Goal: Task Accomplishment & Management: Manage account settings

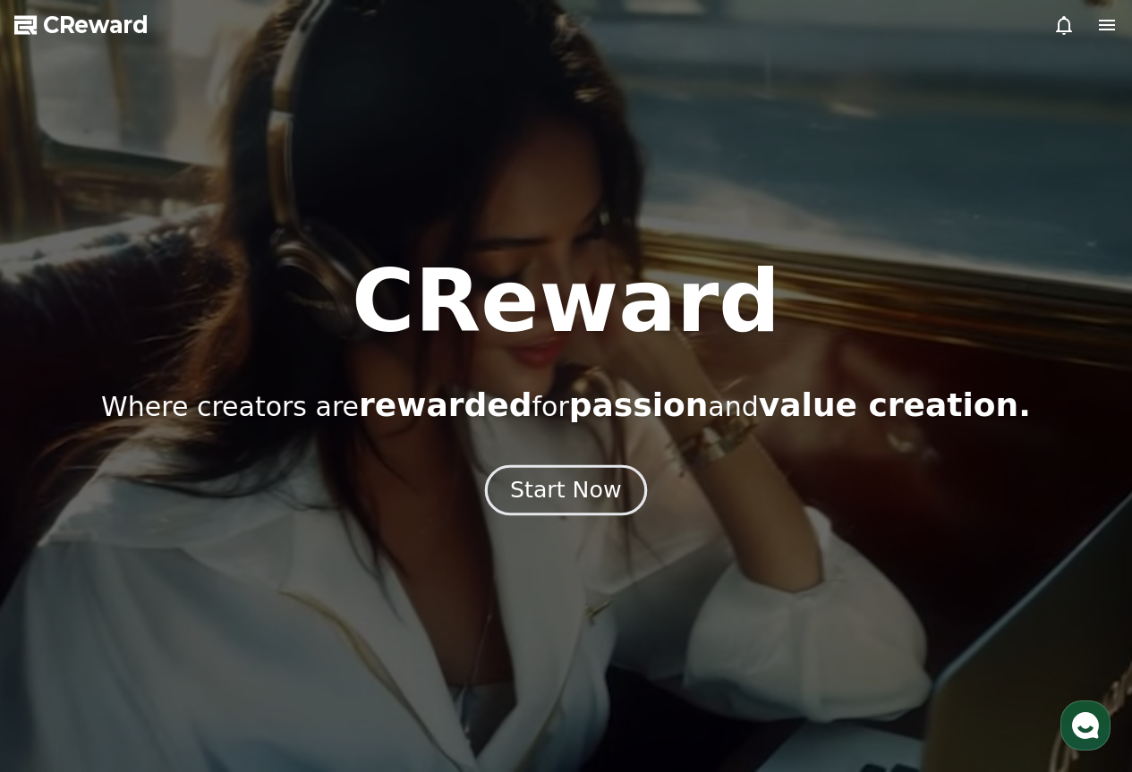
click at [540, 500] on div "Start Now" at bounding box center [565, 490] width 111 height 30
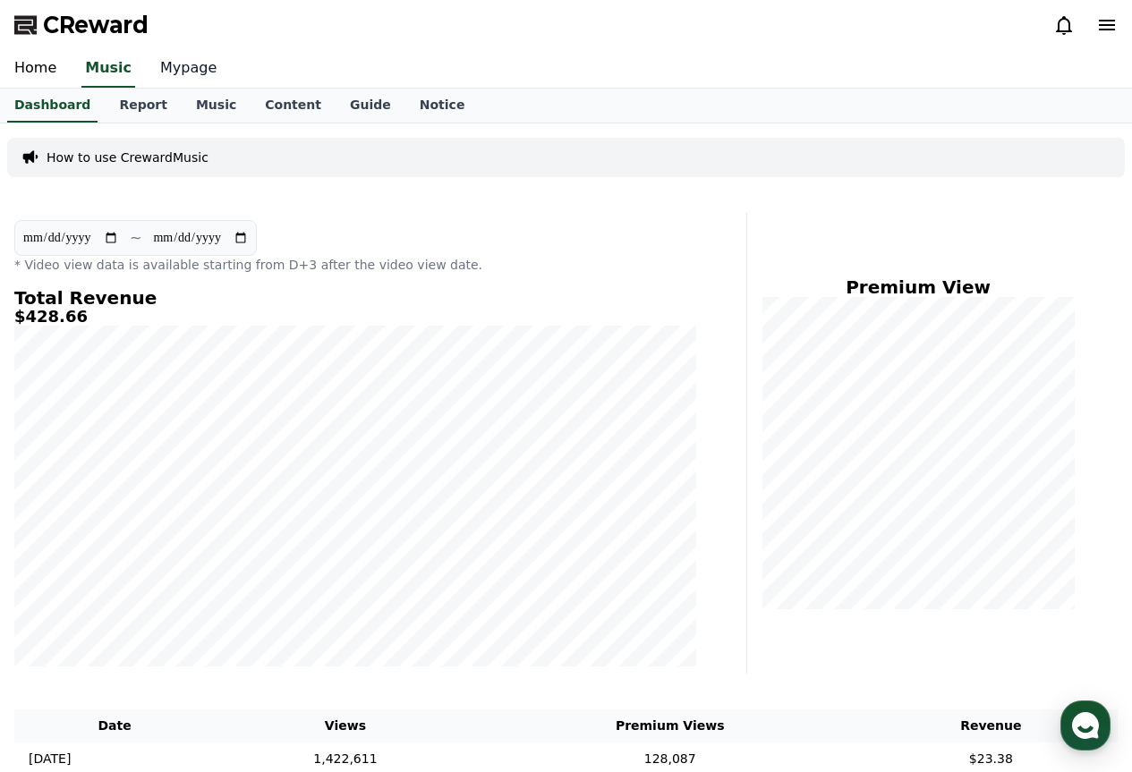
click at [175, 73] on link "Mypage" at bounding box center [188, 69] width 85 height 38
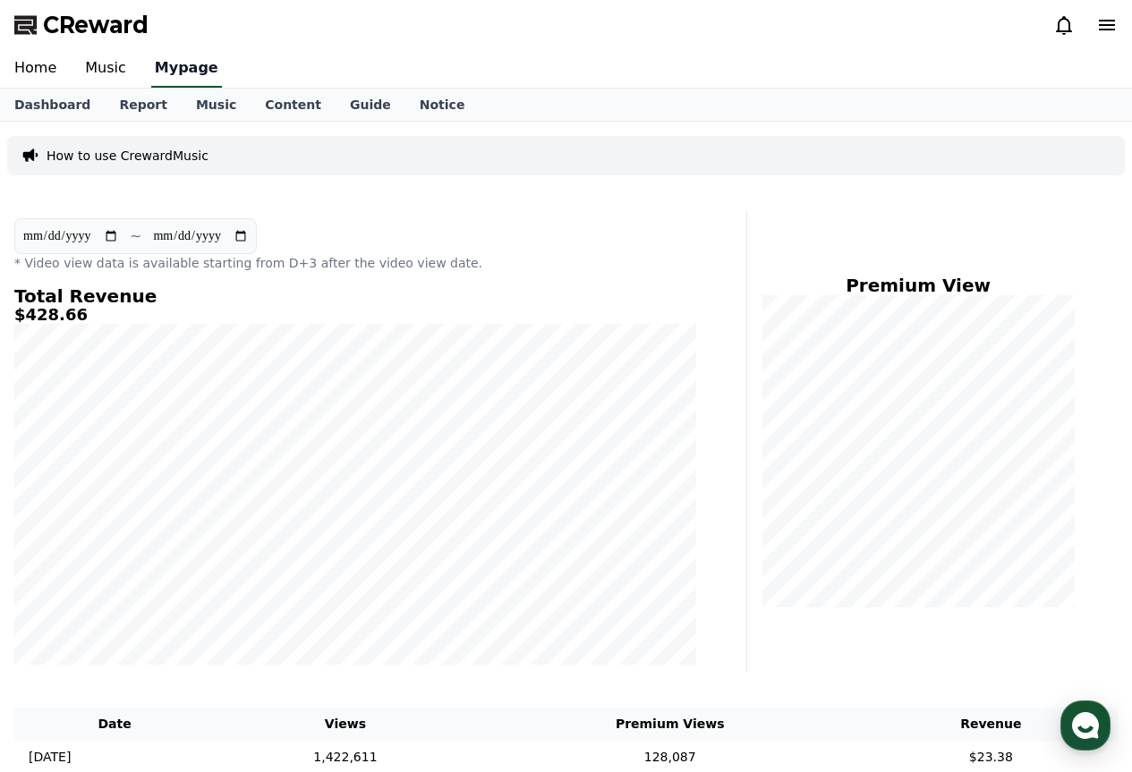
select select "**********"
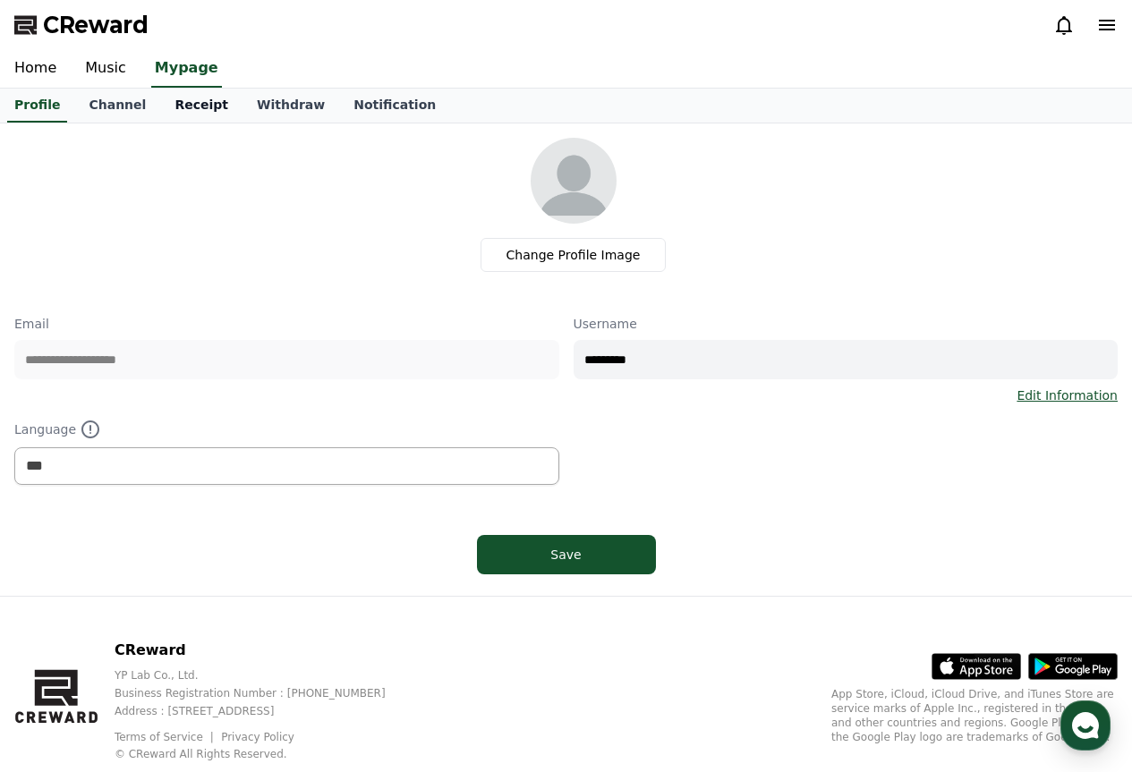
click at [167, 101] on link "Receipt" at bounding box center [201, 106] width 82 height 34
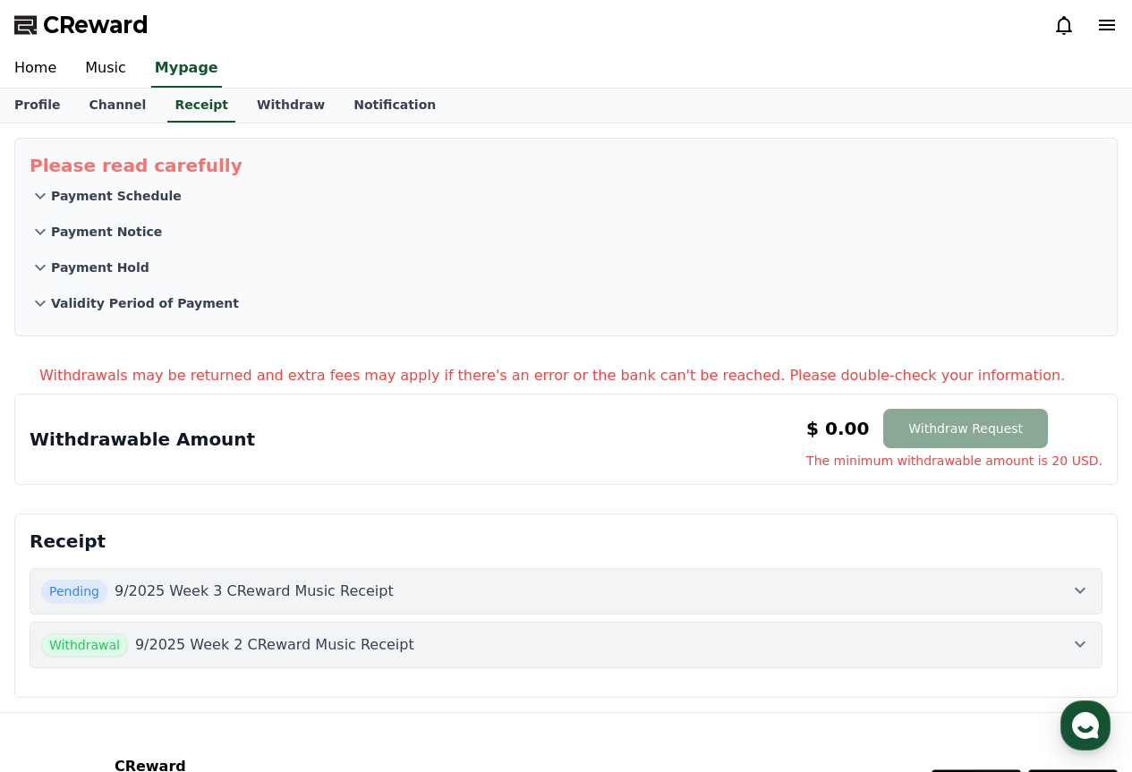
click at [577, 592] on div "Pending 9/2025 Week 3 CReward Music Receipt" at bounding box center [566, 591] width 1050 height 23
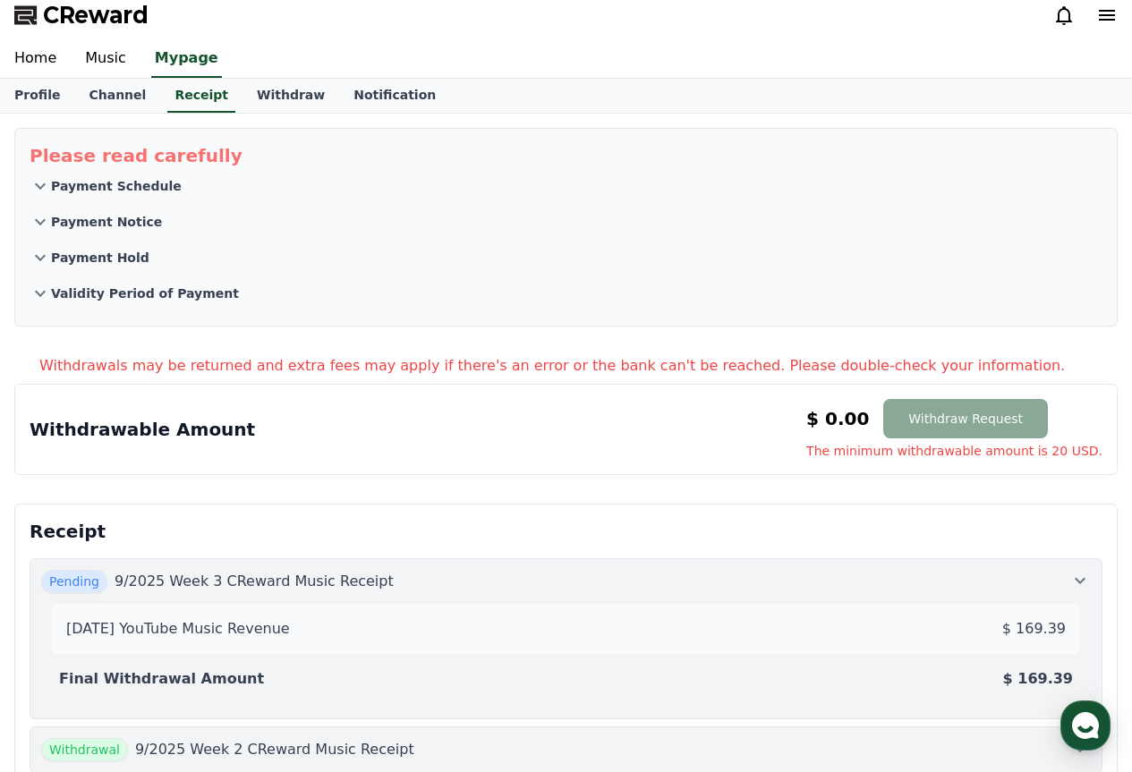
scroll to position [9, 0]
click at [266, 92] on link "Withdraw" at bounding box center [291, 97] width 97 height 34
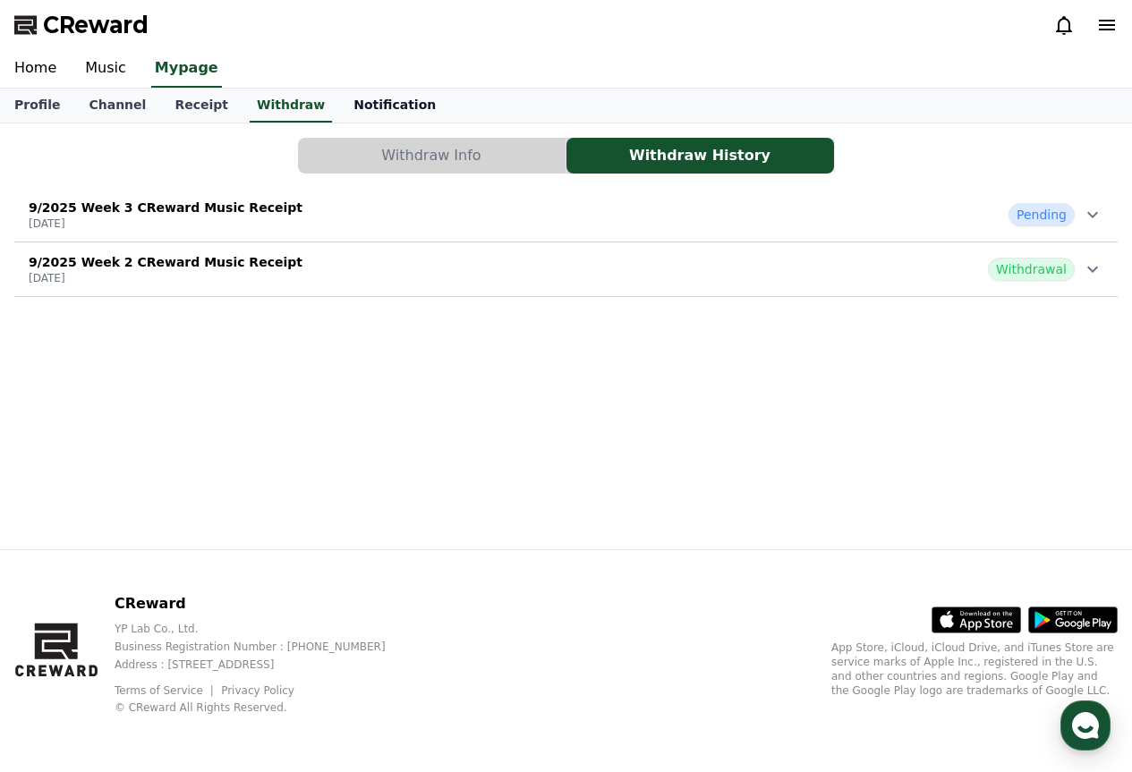
click at [339, 113] on link "Notification" at bounding box center [394, 106] width 111 height 34
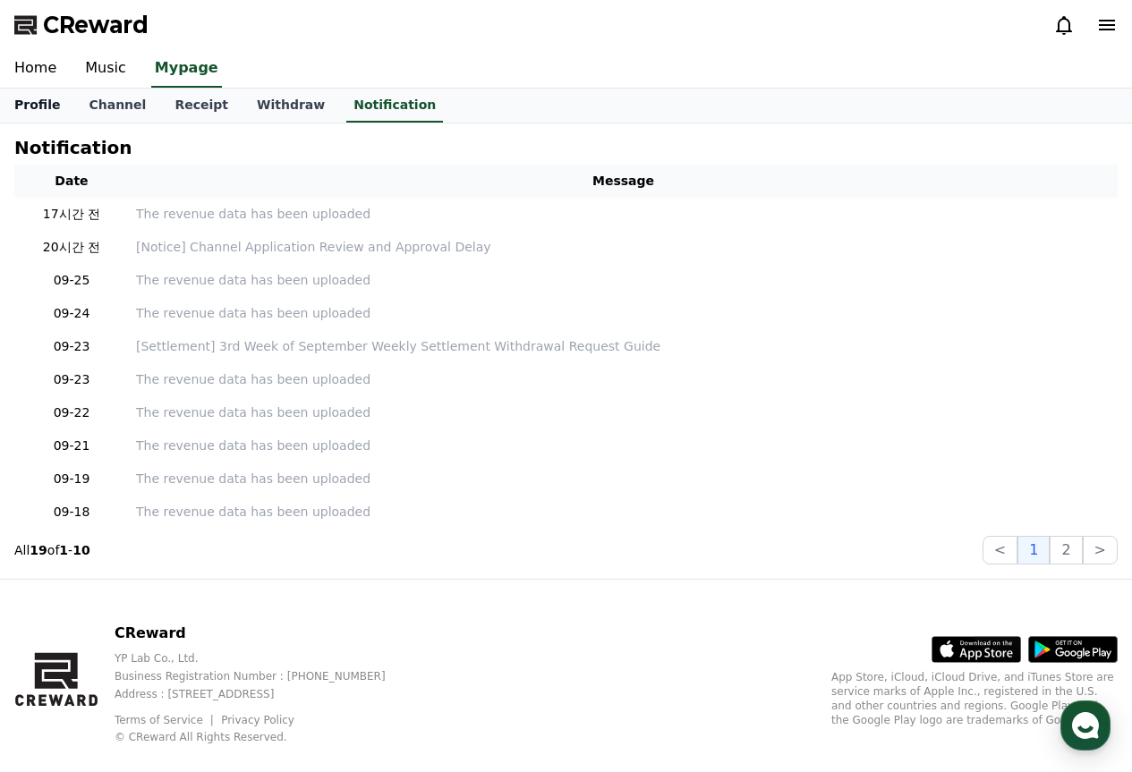
click at [39, 108] on link "Profile" at bounding box center [37, 106] width 74 height 34
select select "**********"
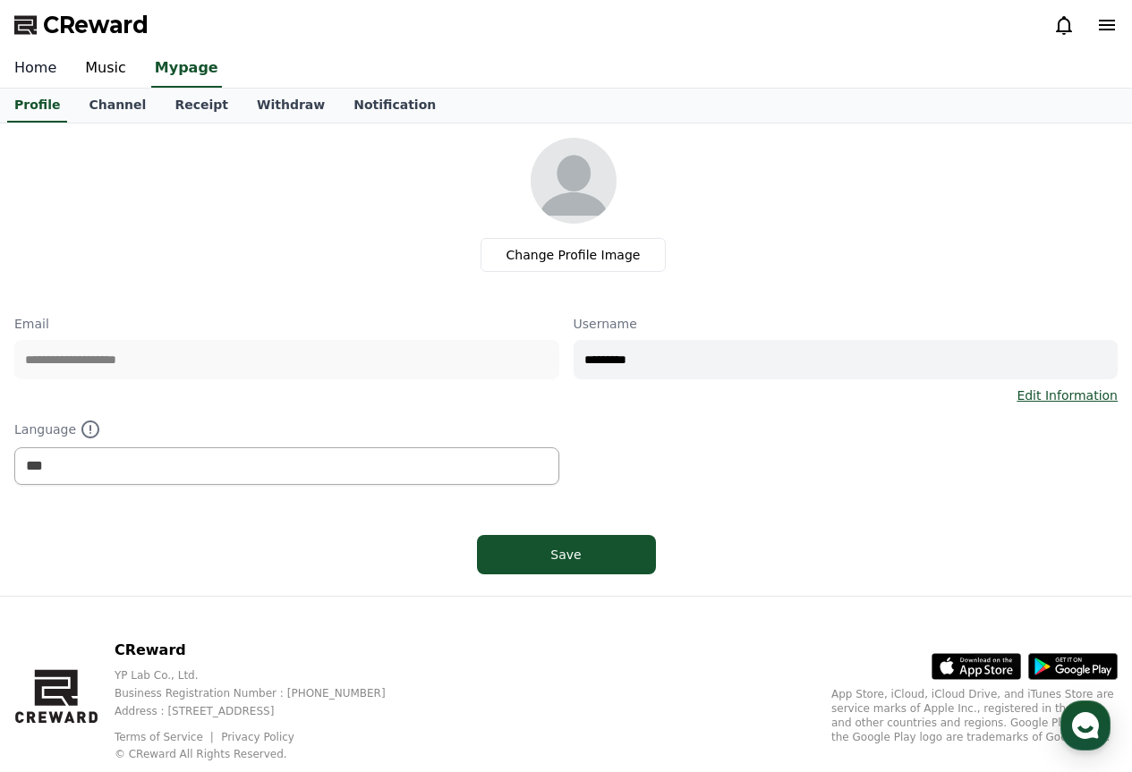
click at [23, 55] on link "Home" at bounding box center [35, 69] width 71 height 38
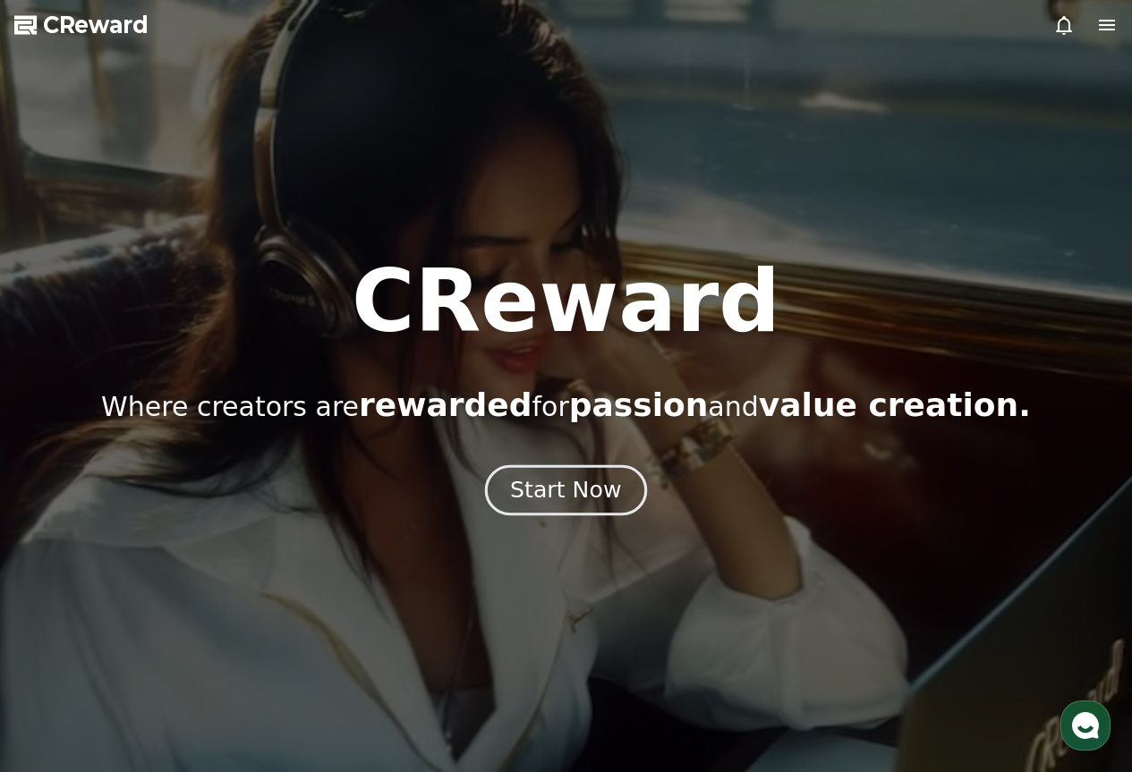
click at [599, 484] on div "Start Now" at bounding box center [565, 490] width 111 height 30
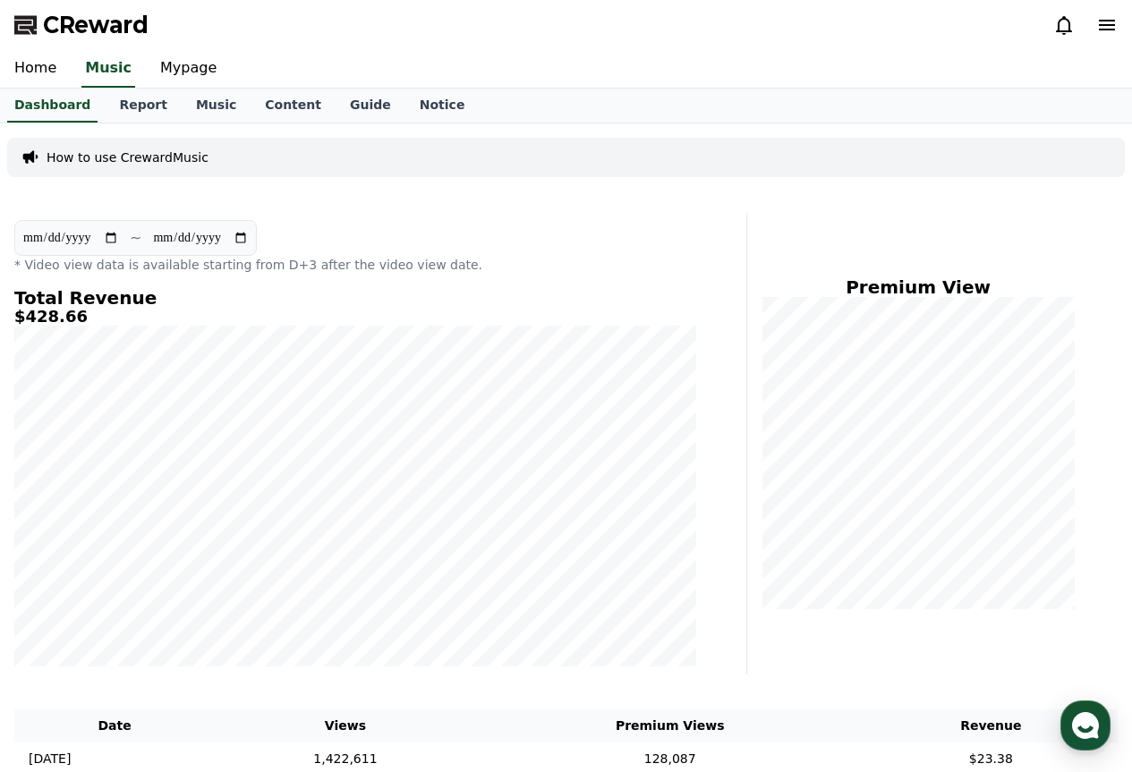
click at [83, 24] on span "CReward" at bounding box center [96, 25] width 106 height 29
